Goal: Information Seeking & Learning: Understand process/instructions

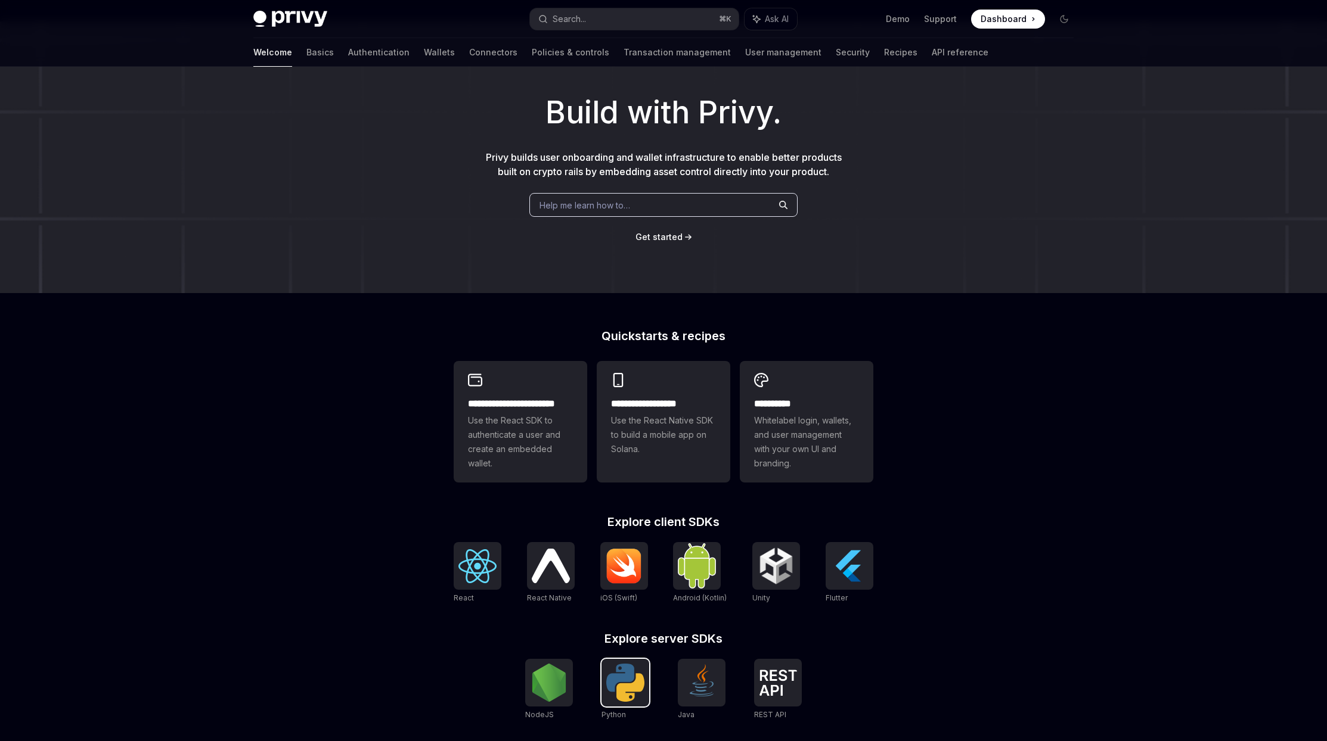
scroll to position [61, 0]
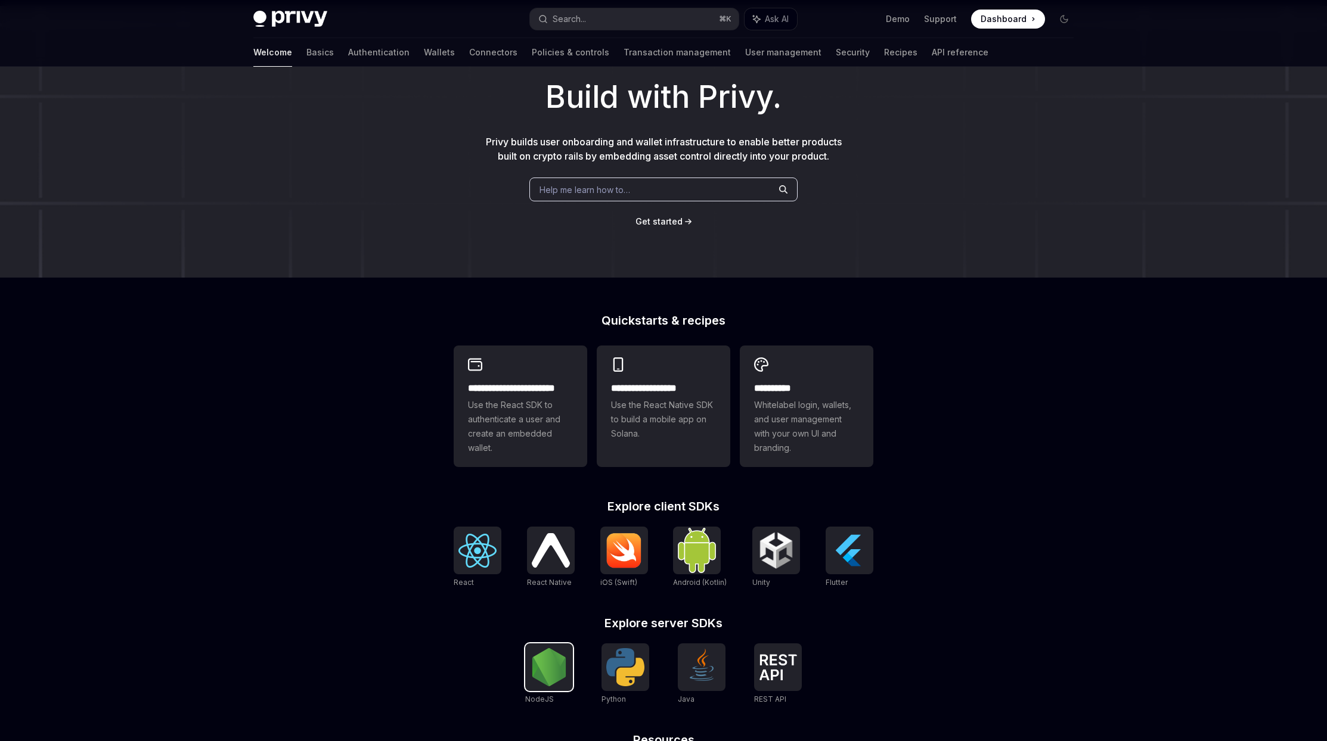
click at [569, 665] on div at bounding box center [549, 668] width 48 height 48
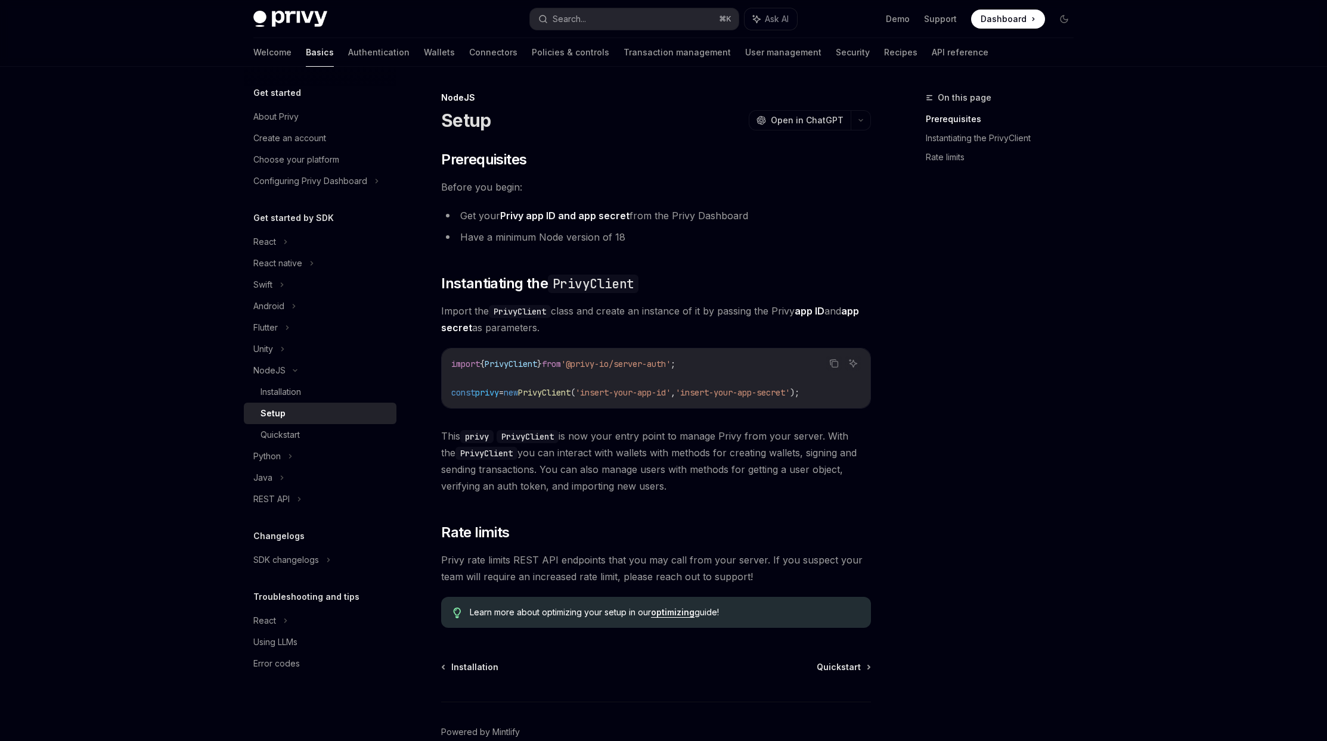
scroll to position [64, 0]
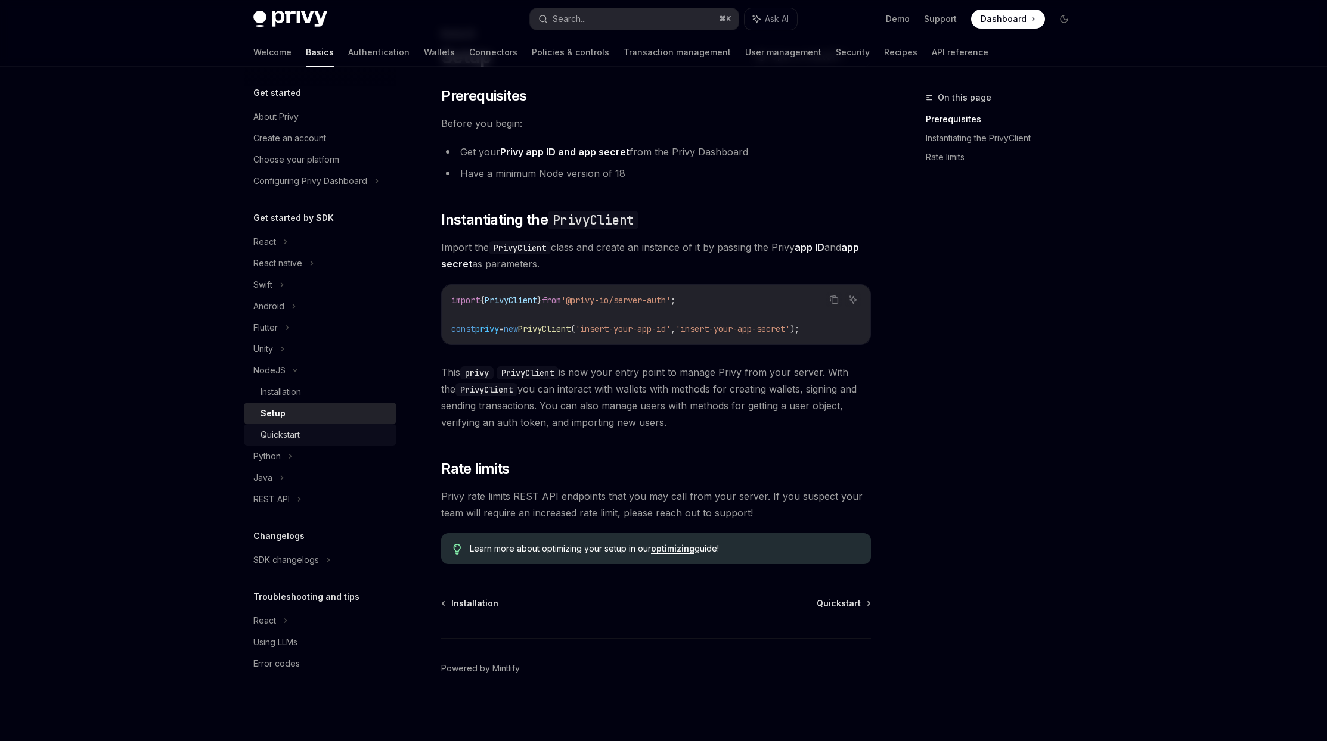
click at [331, 441] on div "Quickstart" at bounding box center [324, 435] width 129 height 14
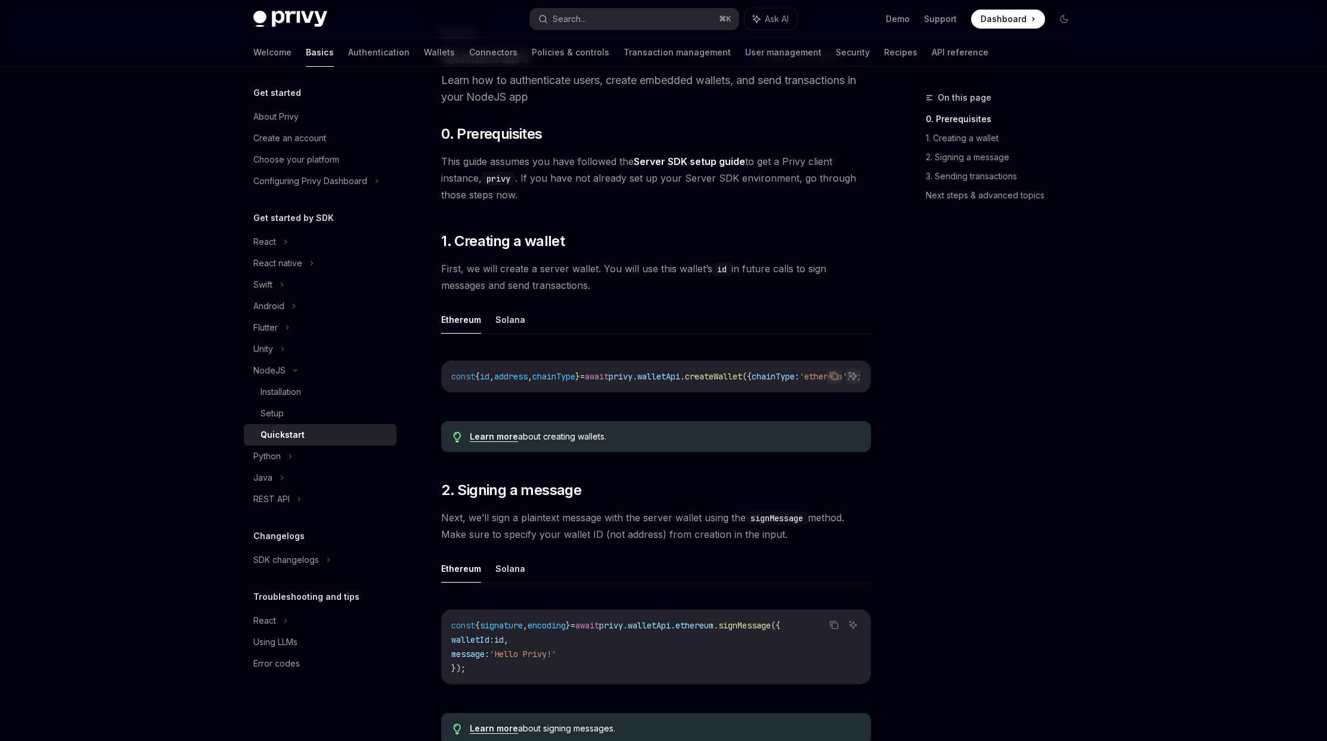
scroll to position [87, 0]
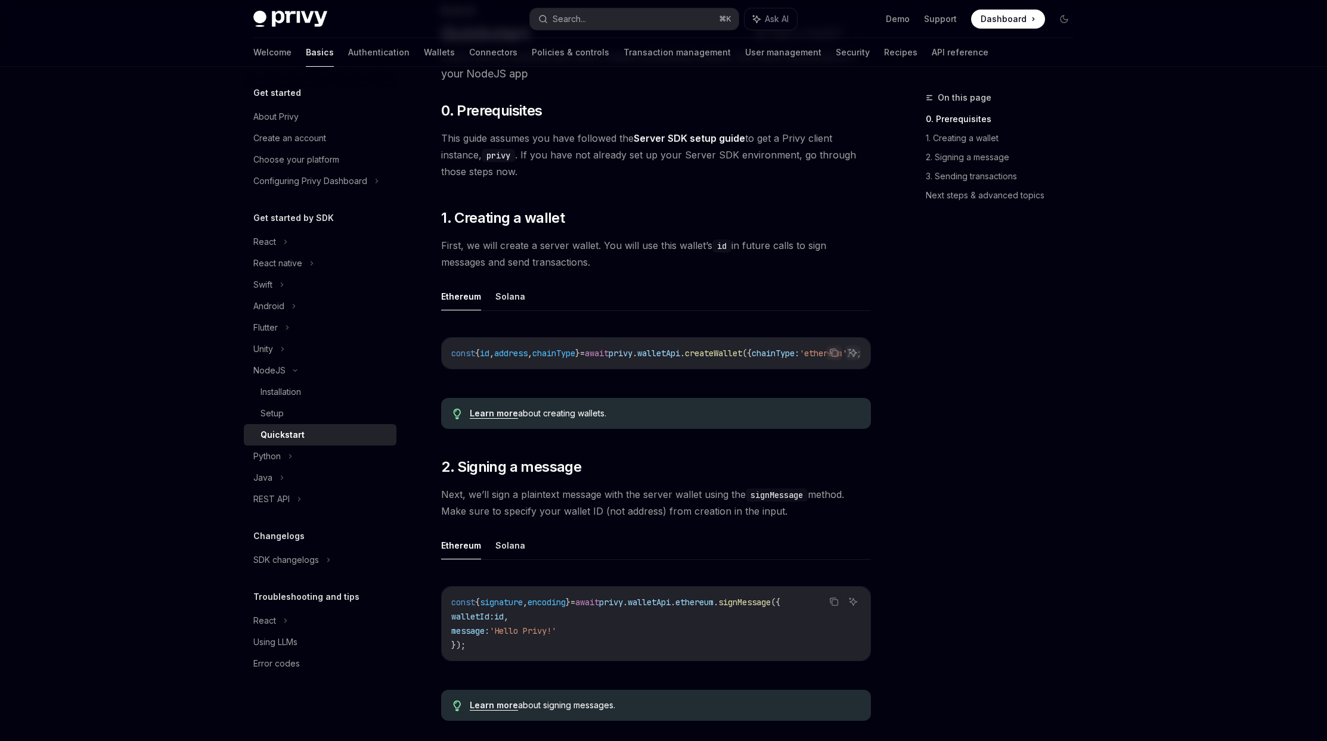
drag, startPoint x: 634, startPoint y: 365, endPoint x: 769, endPoint y: 377, distance: 135.2
click at [769, 377] on div "Copy Ask AI const { id , address , chainType } = await privy . walletApi . crea…" at bounding box center [656, 356] width 430 height 63
drag, startPoint x: 763, startPoint y: 380, endPoint x: 853, endPoint y: 381, distance: 90.0
click at [853, 381] on div "Copy Ask AI const { id , address , chainType } = await privy . walletApi . crea…" at bounding box center [656, 356] width 430 height 63
click at [501, 295] on button "Solana" at bounding box center [510, 297] width 30 height 28
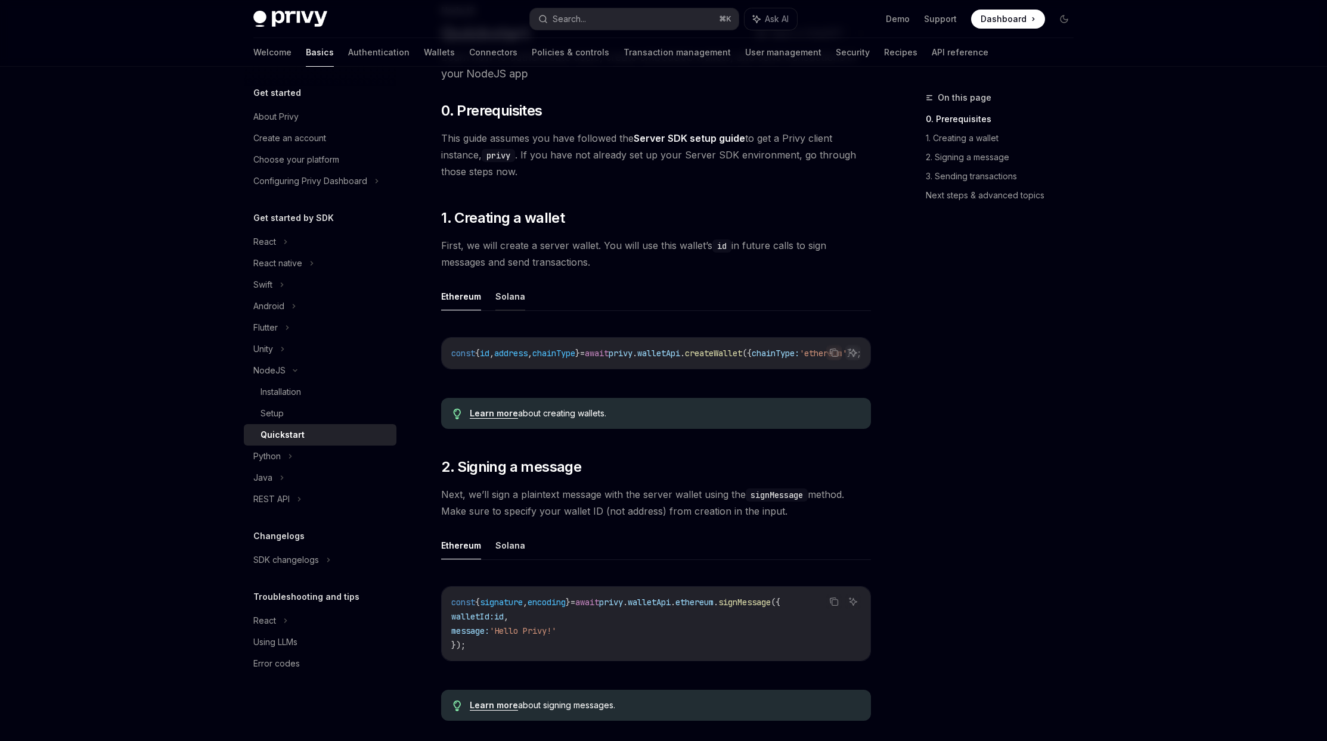
type textarea "*"
